Goal: Find contact information: Find contact information

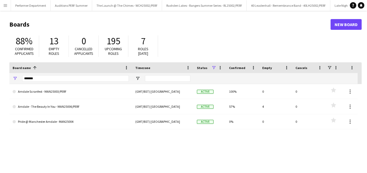
scroll to position [0, 1633]
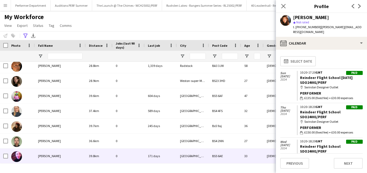
click at [44, 153] on div "[PERSON_NAME]" at bounding box center [60, 155] width 51 height 15
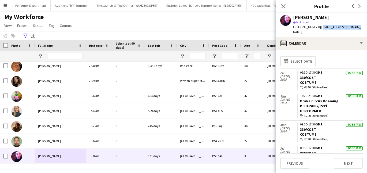
drag, startPoint x: 354, startPoint y: 27, endPoint x: 319, endPoint y: 25, distance: 35.7
click at [319, 25] on div "[PERSON_NAME] star Not rated t. [PHONE_NUMBER] | [EMAIL_ADDRESS][DOMAIN_NAME]" at bounding box center [321, 25] width 91 height 24
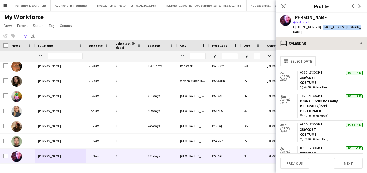
copy span "[EMAIL_ADDRESS][DOMAIN_NAME]"
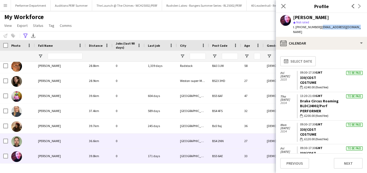
click at [43, 142] on span "[PERSON_NAME]" at bounding box center [49, 141] width 23 height 4
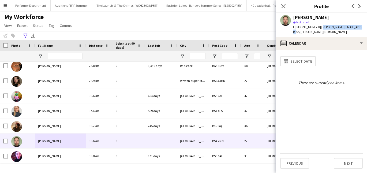
drag, startPoint x: 318, startPoint y: 25, endPoint x: 356, endPoint y: 24, distance: 37.8
click at [356, 24] on div "[PERSON_NAME] star Not rated t. [PHONE_NUMBER] | [PERSON_NAME][EMAIL_ADDRESS][P…" at bounding box center [321, 25] width 91 height 24
copy div "t. [PHONE_NUMBER] |"
click at [355, 30] on div "[PERSON_NAME] star Not rated t. [PHONE_NUMBER] | [PERSON_NAME][EMAIL_ADDRESS][P…" at bounding box center [321, 25] width 91 height 24
drag, startPoint x: 354, startPoint y: 28, endPoint x: 319, endPoint y: 26, distance: 34.9
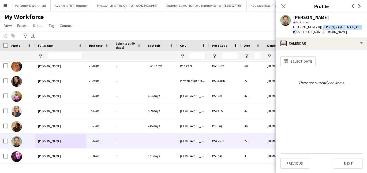
click at [319, 26] on div "[PERSON_NAME] star Not rated t. [PHONE_NUMBER] | [PERSON_NAME][EMAIL_ADDRESS][P…" at bounding box center [321, 25] width 91 height 24
copy span "[PERSON_NAME][EMAIL_ADDRESS][PERSON_NAME][DOMAIN_NAME]"
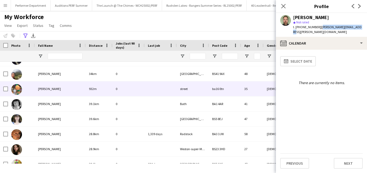
scroll to position [1585, 0]
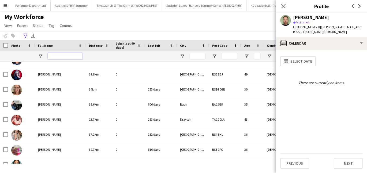
click at [67, 58] on input "Full Name Filter Input" at bounding box center [65, 56] width 35 height 6
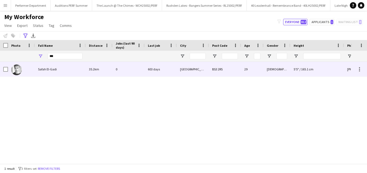
click at [51, 68] on span "Safah El-Gadi" at bounding box center [47, 69] width 19 height 4
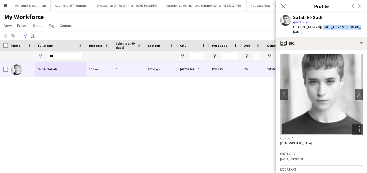
drag, startPoint x: 320, startPoint y: 27, endPoint x: 355, endPoint y: 27, distance: 34.8
click at [355, 27] on div "Safah El-Gadi star Not rated t. [PHONE_NUMBER] | [EMAIL_ADDRESS][DOMAIN_NAME]" at bounding box center [321, 25] width 91 height 24
copy span "[EMAIL_ADDRESS][DOMAIN_NAME]"
drag, startPoint x: 53, startPoint y: 57, endPoint x: 40, endPoint y: 55, distance: 13.0
click at [41, 55] on div "***" at bounding box center [60, 56] width 51 height 11
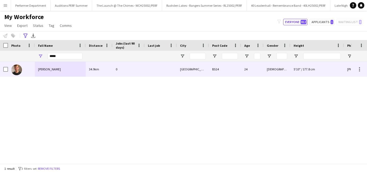
click at [45, 69] on span "[PERSON_NAME]" at bounding box center [49, 69] width 23 height 4
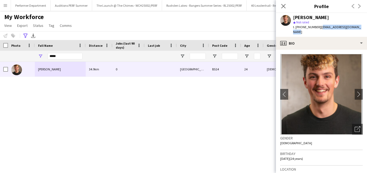
drag, startPoint x: 319, startPoint y: 27, endPoint x: 362, endPoint y: 27, distance: 43.7
click at [362, 27] on app-profile-header "[PERSON_NAME] star Not rated t. [PHONE_NUMBER] | [EMAIL_ADDRESS][DOMAIN_NAME]" at bounding box center [321, 25] width 91 height 24
copy span "[EMAIL_ADDRESS][DOMAIN_NAME]"
drag, startPoint x: 64, startPoint y: 55, endPoint x: 28, endPoint y: 55, distance: 35.9
click at [28, 55] on div "*****" at bounding box center [260, 56] width 520 height 11
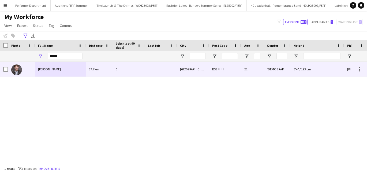
click at [50, 68] on span "[PERSON_NAME]" at bounding box center [49, 69] width 23 height 4
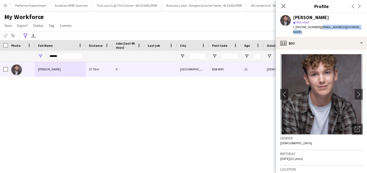
drag, startPoint x: 319, startPoint y: 26, endPoint x: 364, endPoint y: 26, distance: 45.8
click at [364, 26] on app-profile-header "[PERSON_NAME] star Not rated t. [PHONE_NUMBER] | [EMAIL_ADDRESS][DOMAIN_NAME]" at bounding box center [321, 25] width 91 height 24
copy span "[EMAIL_ADDRESS][DOMAIN_NAME]"
drag, startPoint x: 64, startPoint y: 55, endPoint x: 32, endPoint y: 54, distance: 32.4
click at [32, 54] on div "******" at bounding box center [260, 56] width 520 height 11
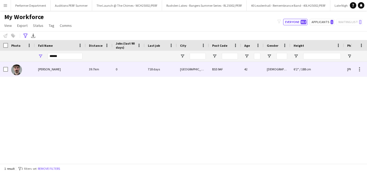
click at [53, 69] on span "[PERSON_NAME]" at bounding box center [49, 69] width 23 height 4
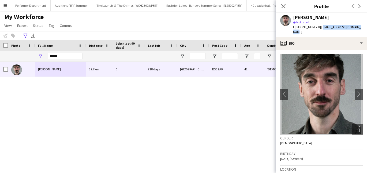
drag, startPoint x: 320, startPoint y: 27, endPoint x: 364, endPoint y: 25, distance: 44.0
click at [364, 25] on div "[PERSON_NAME] star Not rated t. [PHONE_NUMBER] | [EMAIL_ADDRESS][DOMAIN_NAME]" at bounding box center [321, 25] width 91 height 24
copy span "[EMAIL_ADDRESS][DOMAIN_NAME]"
drag, startPoint x: 69, startPoint y: 55, endPoint x: 33, endPoint y: 54, distance: 36.2
click at [33, 54] on div "******" at bounding box center [260, 56] width 520 height 11
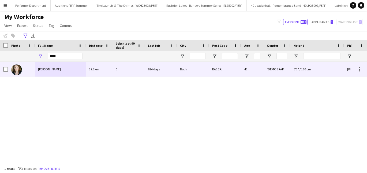
click at [45, 69] on span "[PERSON_NAME]" at bounding box center [49, 69] width 23 height 4
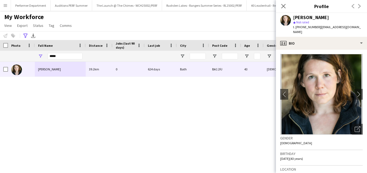
drag, startPoint x: 318, startPoint y: 27, endPoint x: 371, endPoint y: 26, distance: 52.5
click at [367, 26] on html "Menu Boards Boards Boards All jobs Status Workforce Workforce My Workforce Recr…" at bounding box center [183, 86] width 367 height 173
drag, startPoint x: 319, startPoint y: 27, endPoint x: 360, endPoint y: 28, distance: 40.7
click at [360, 28] on div "[PERSON_NAME] star Not rated t. [PHONE_NUMBER] | [EMAIL_ADDRESS][DOMAIN_NAME]" at bounding box center [321, 25] width 91 height 24
copy span "[EMAIL_ADDRESS][DOMAIN_NAME]"
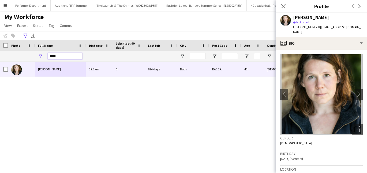
click at [64, 56] on input "*****" at bounding box center [65, 56] width 35 height 6
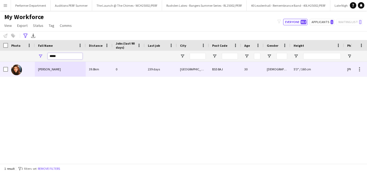
type input "*****"
click at [54, 69] on span "[PERSON_NAME]" at bounding box center [49, 69] width 23 height 4
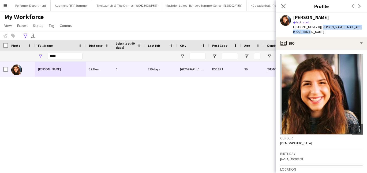
drag, startPoint x: 319, startPoint y: 27, endPoint x: 327, endPoint y: 33, distance: 10.8
click at [327, 33] on div "t. [PHONE_NUMBER] | [PERSON_NAME][EMAIL_ADDRESS][DOMAIN_NAME]" at bounding box center [328, 30] width 70 height 10
copy span "[PERSON_NAME][EMAIL_ADDRESS][DOMAIN_NAME]"
